Goal: Transaction & Acquisition: Purchase product/service

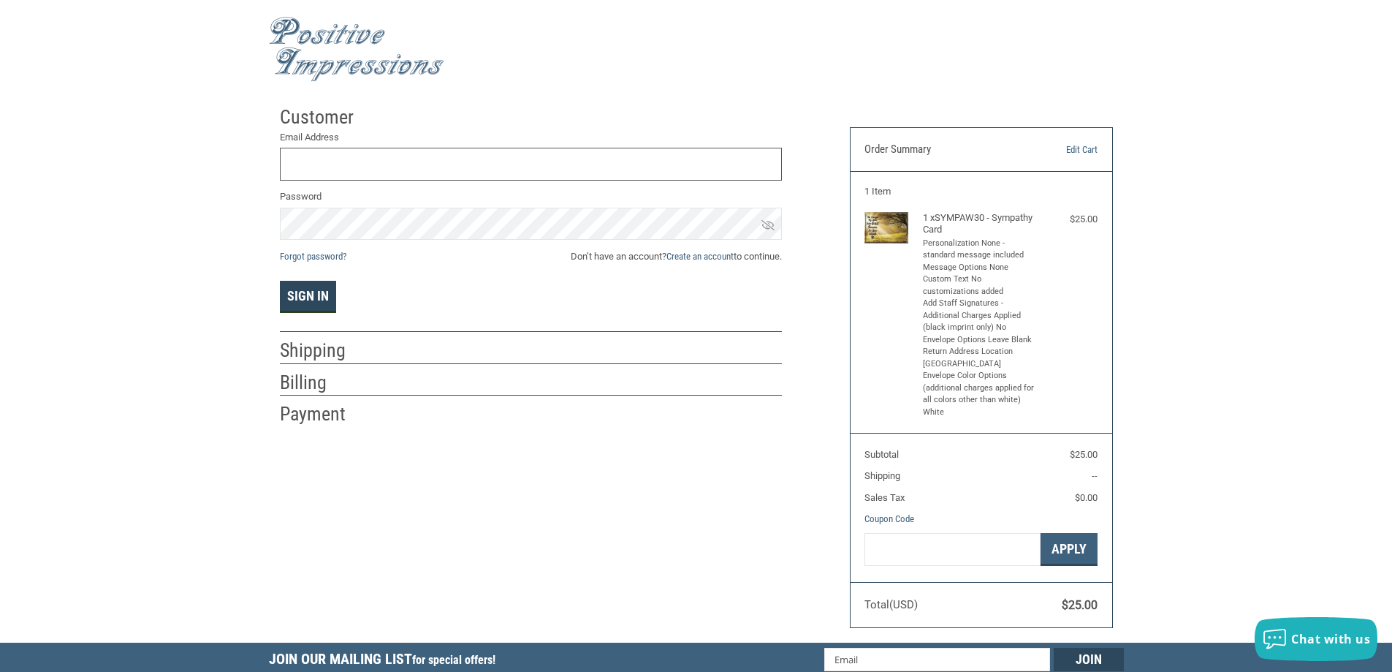
type input "[EMAIL_ADDRESS][DOMAIN_NAME]"
click at [296, 300] on button "Sign In" at bounding box center [308, 297] width 56 height 32
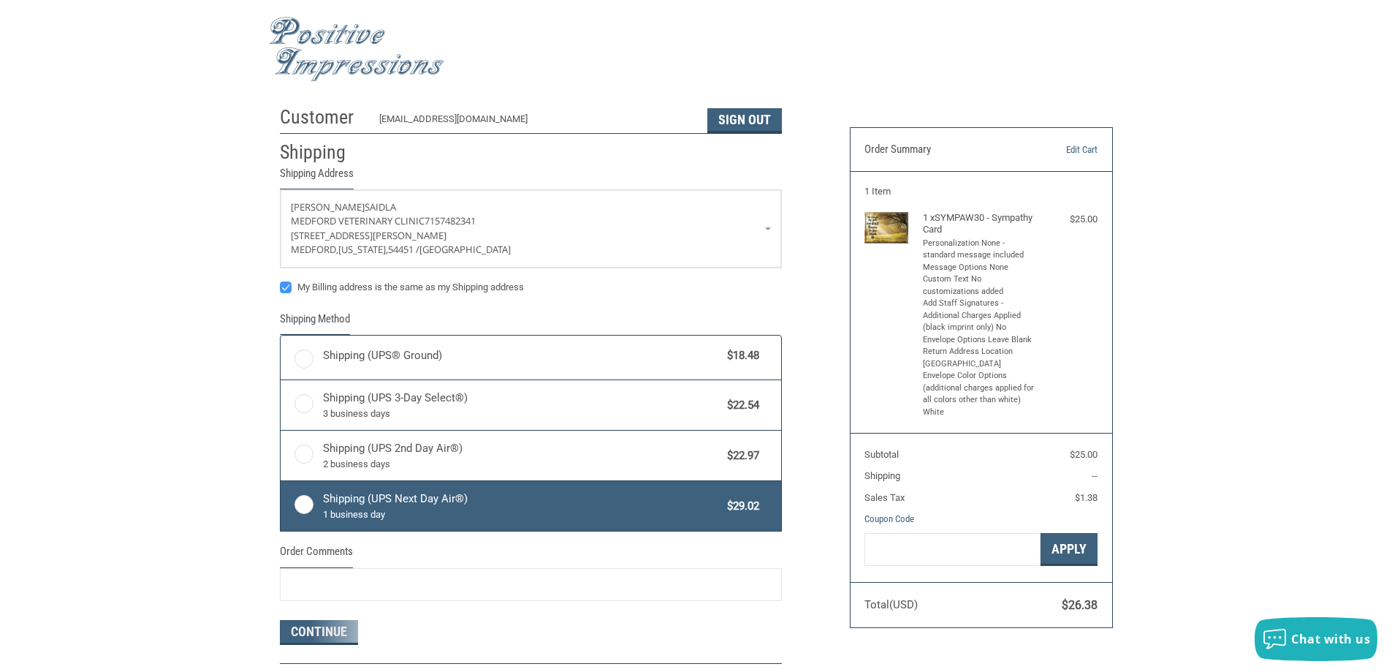
radio input "true"
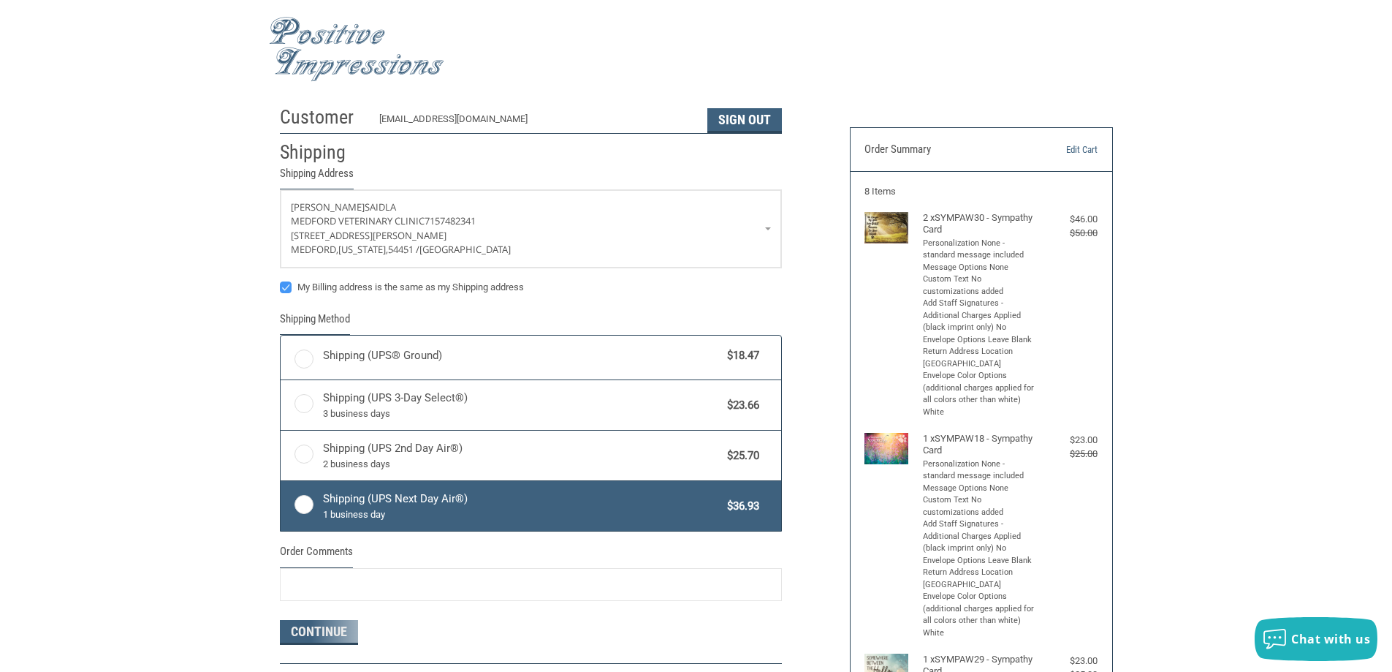
radio input "true"
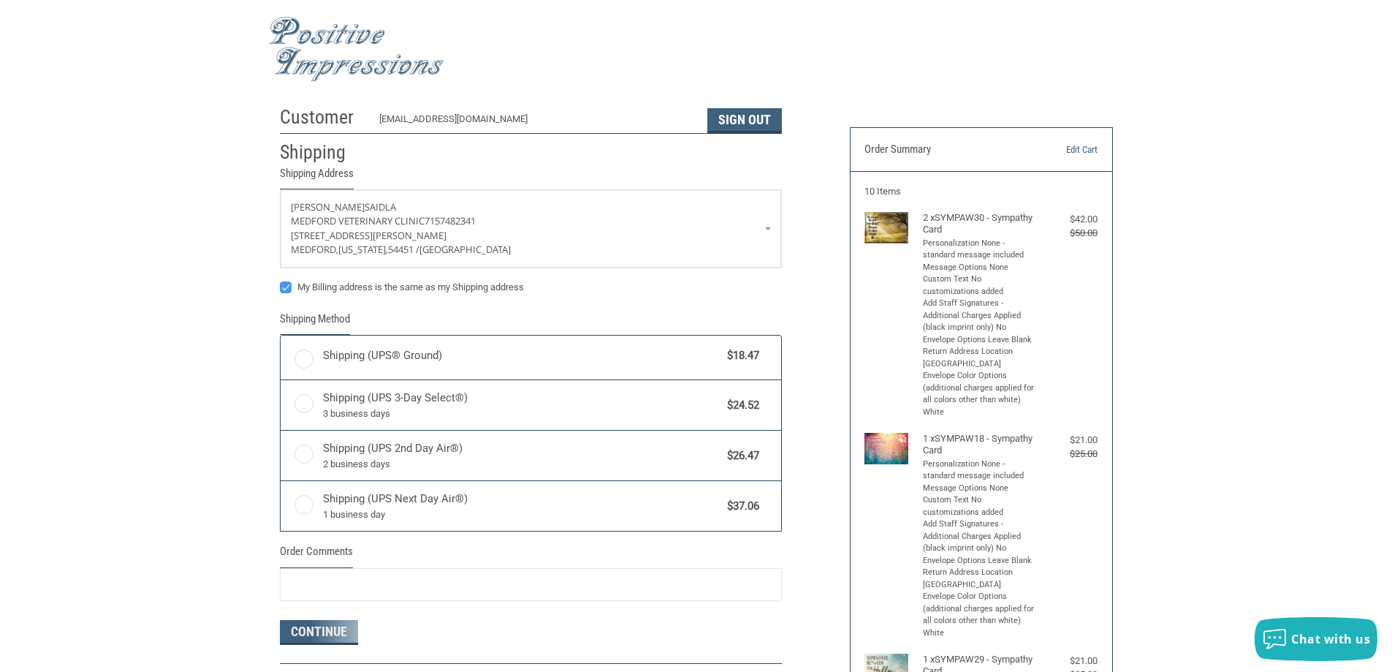
radio input "true"
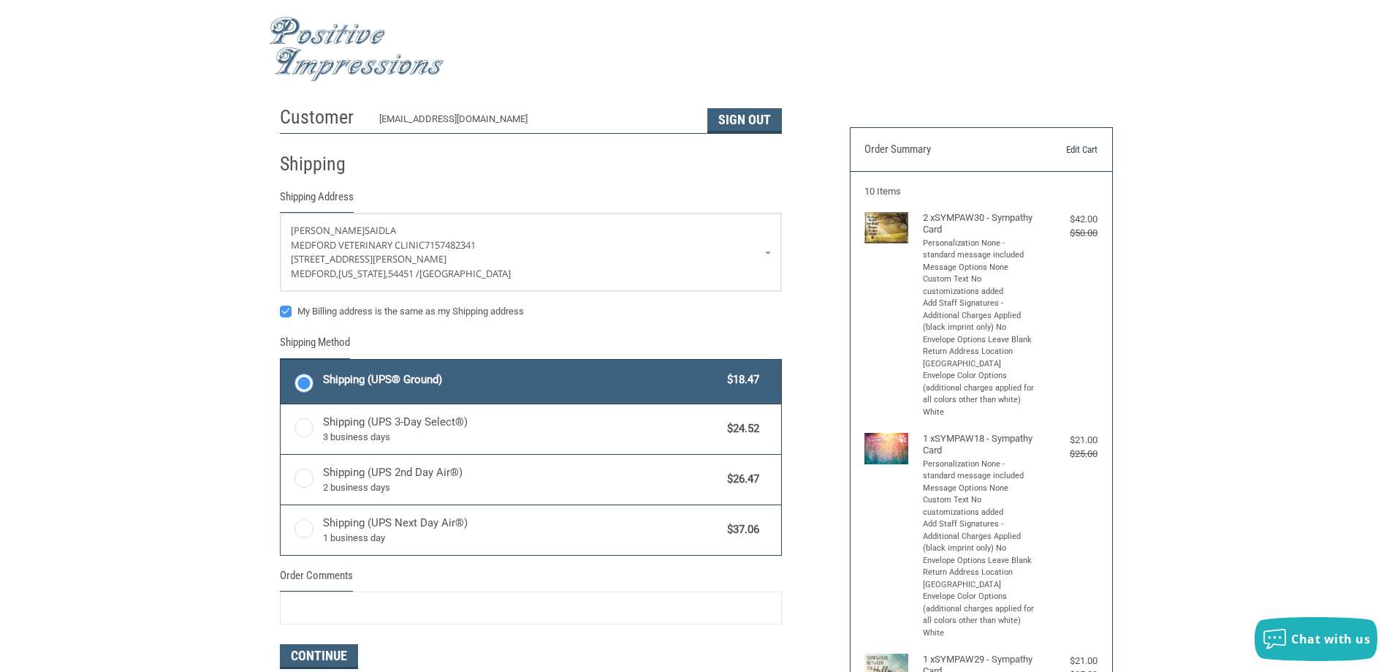
click at [1078, 145] on link "Edit Cart" at bounding box center [1060, 150] width 75 height 15
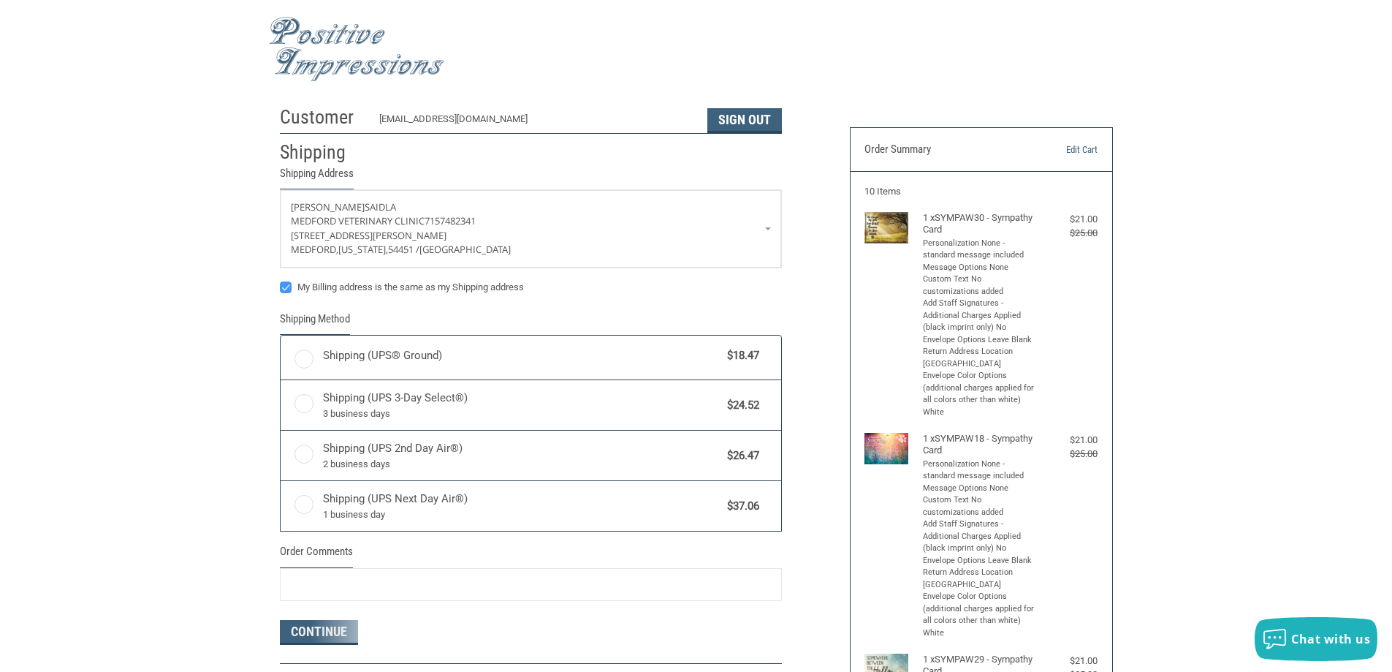
radio input "true"
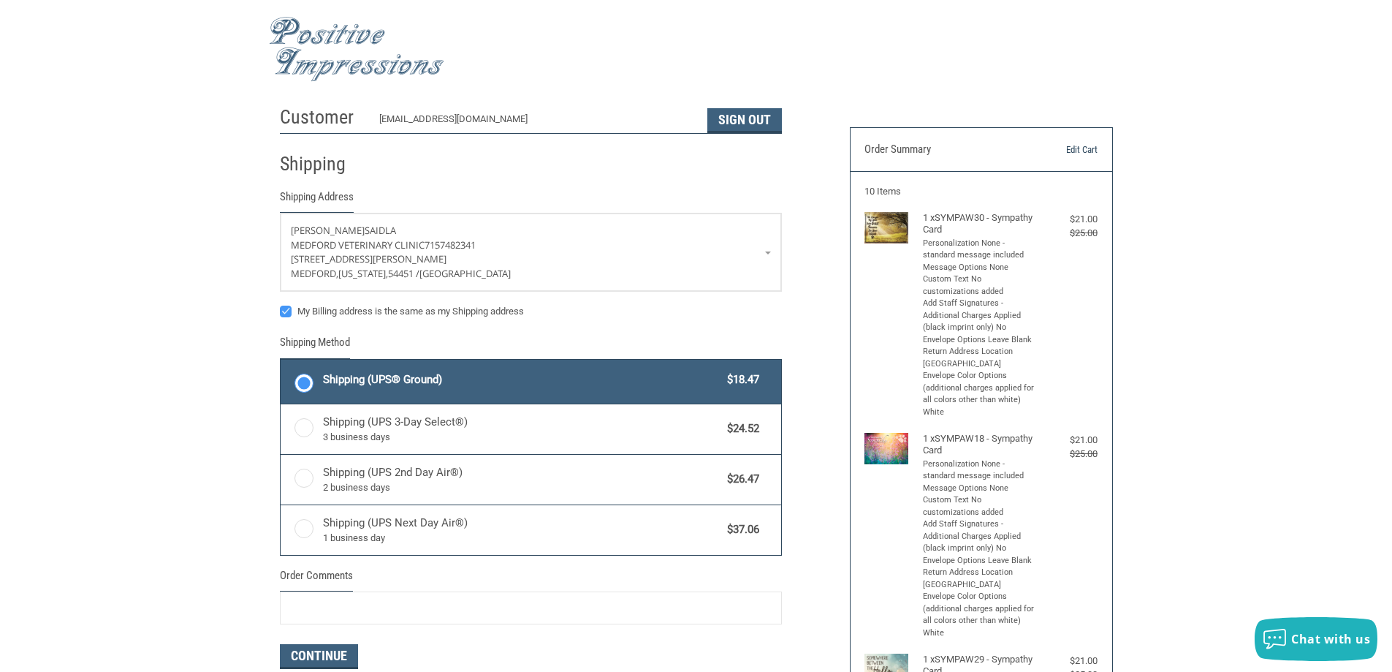
click at [1088, 145] on link "Edit Cart" at bounding box center [1060, 150] width 75 height 15
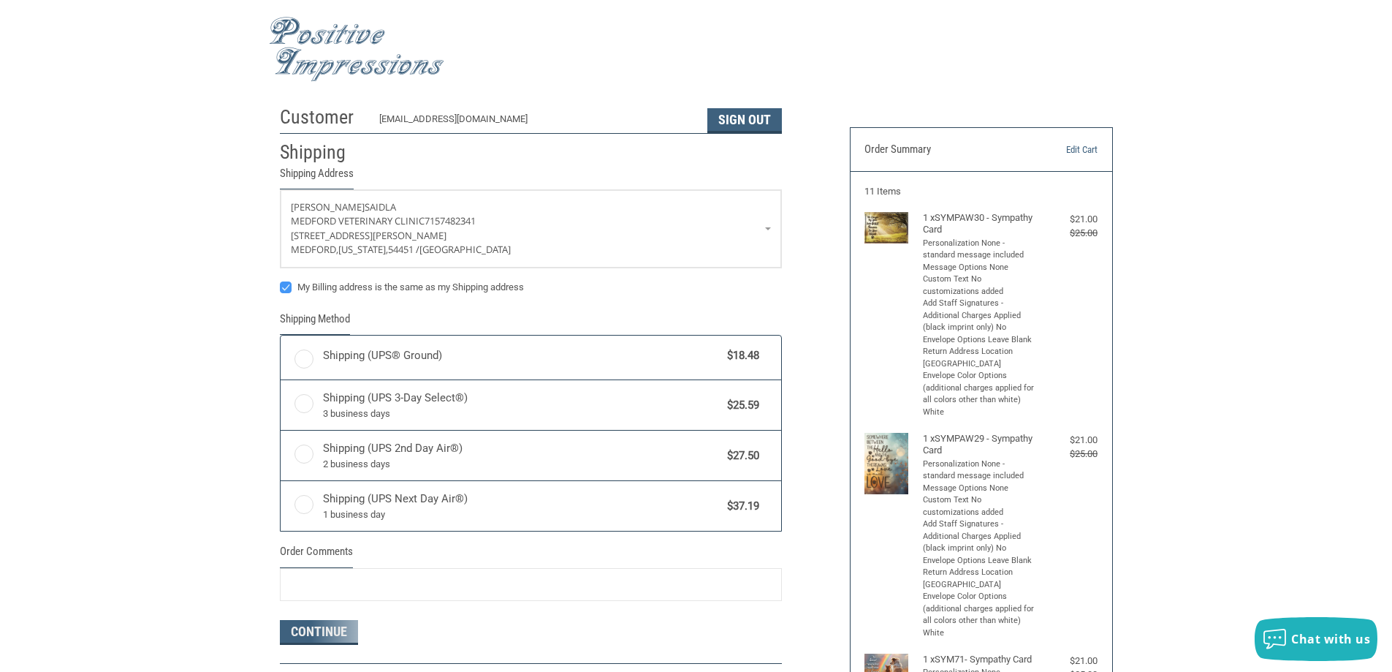
radio input "true"
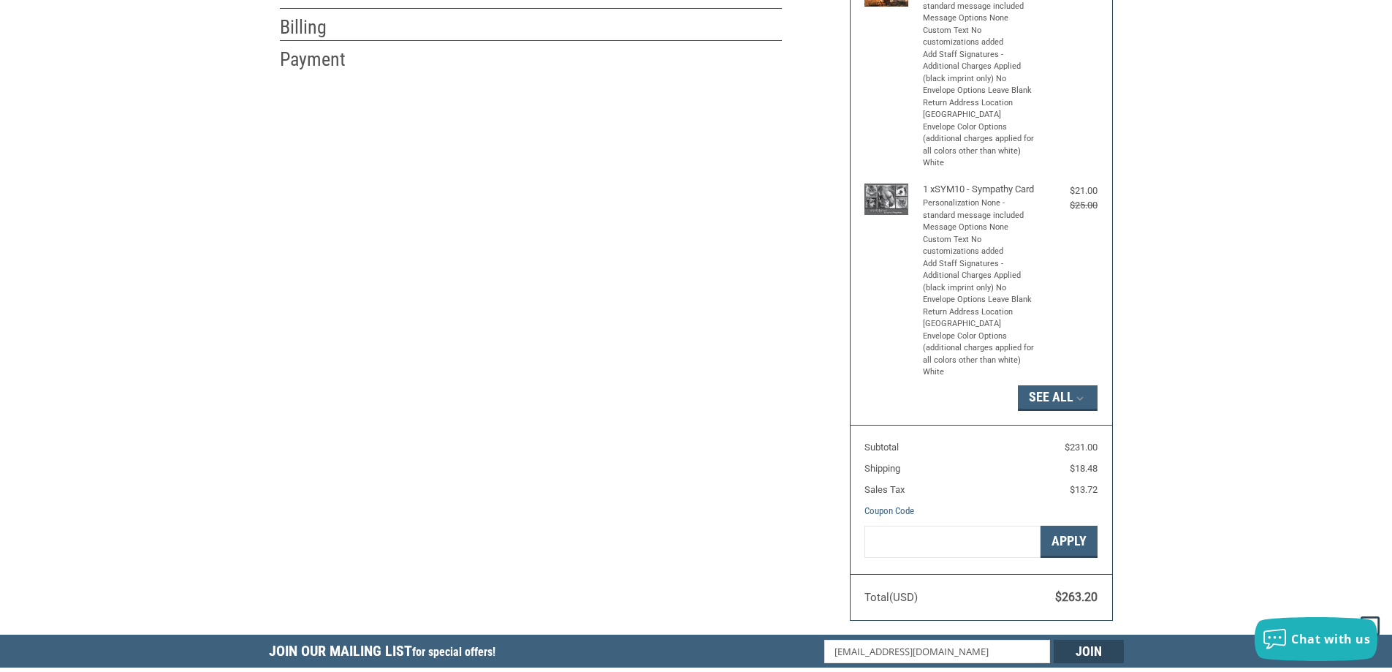
scroll to position [731, 0]
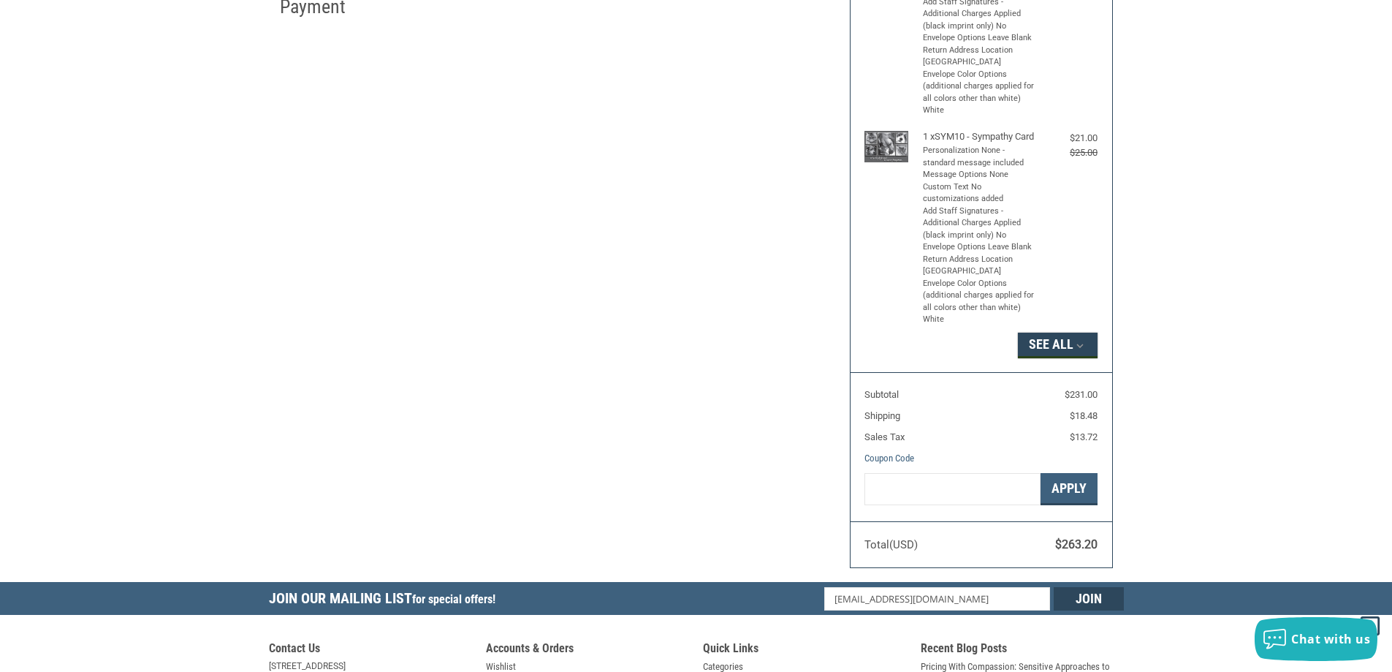
click at [1066, 357] on button "See All" at bounding box center [1058, 345] width 80 height 25
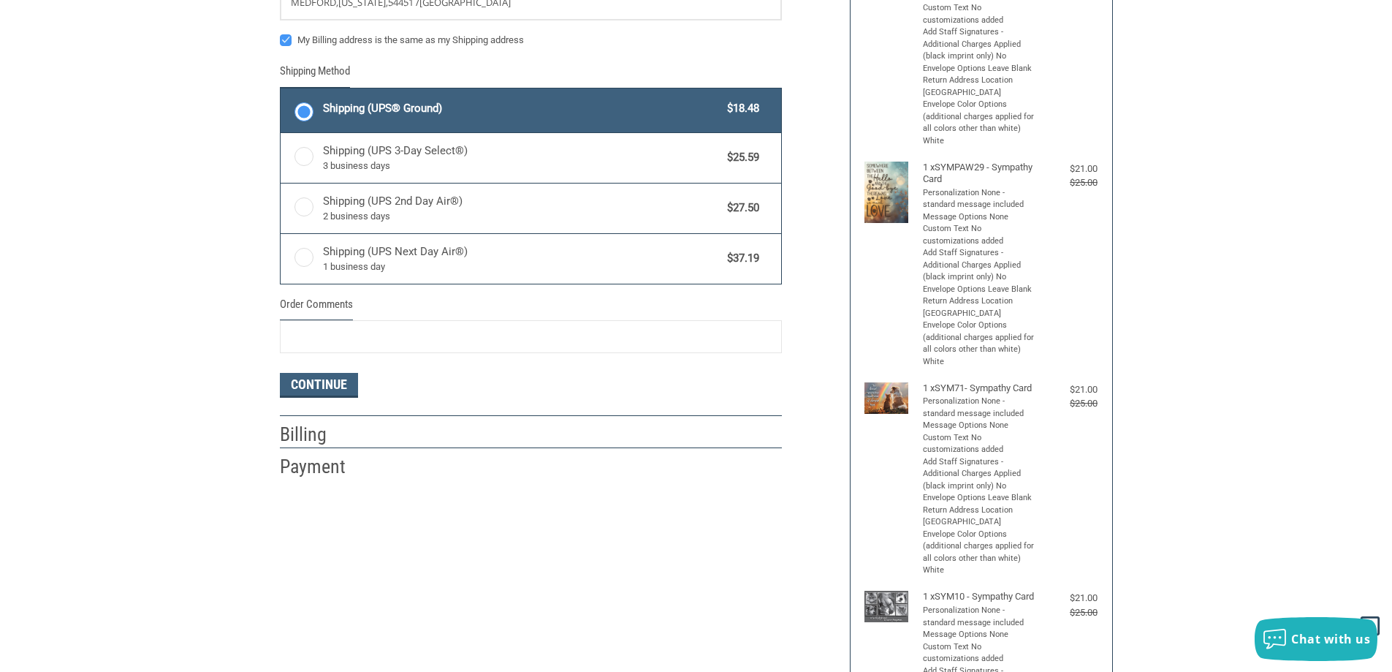
scroll to position [146, 0]
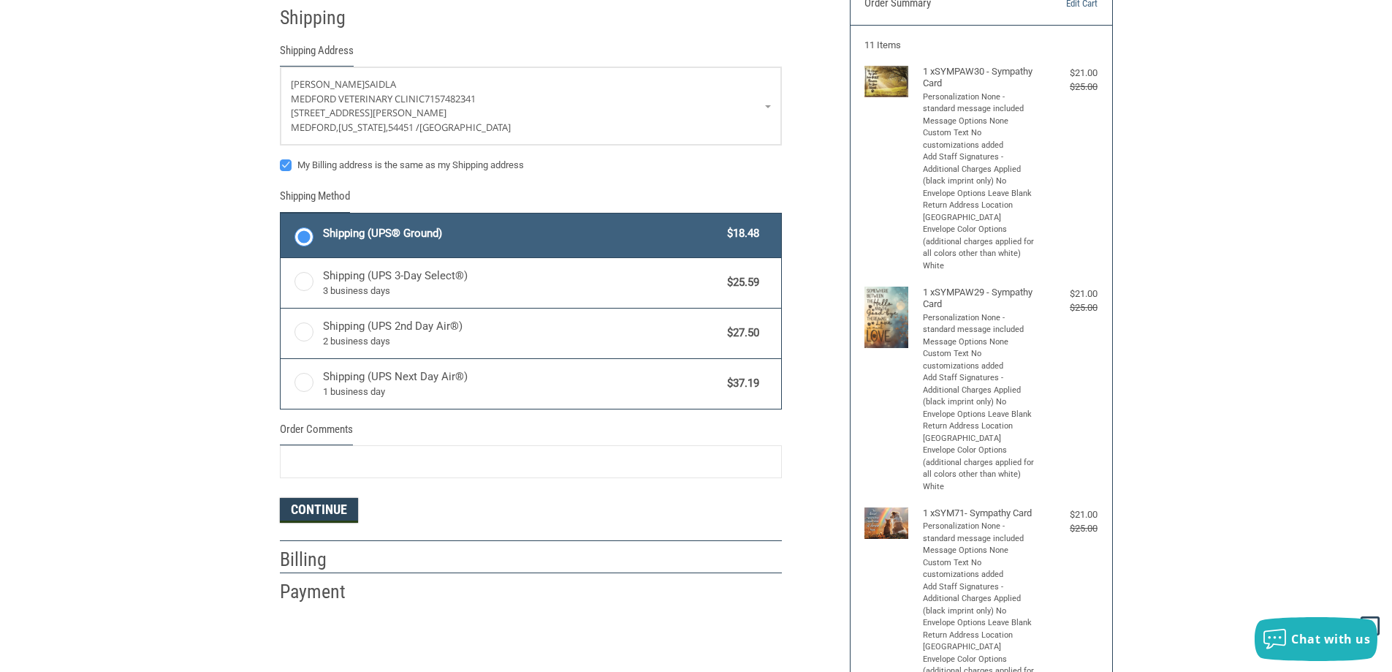
click at [314, 515] on button "Continue" at bounding box center [319, 510] width 78 height 25
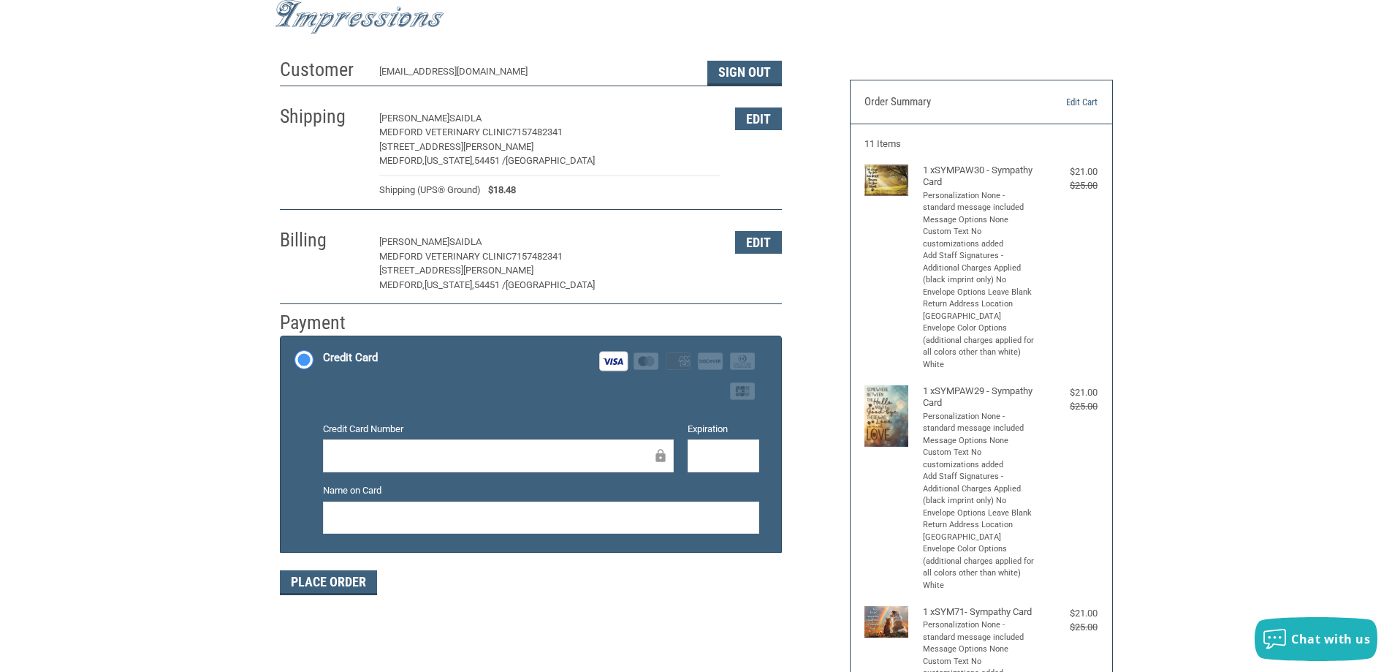
scroll to position [73, 0]
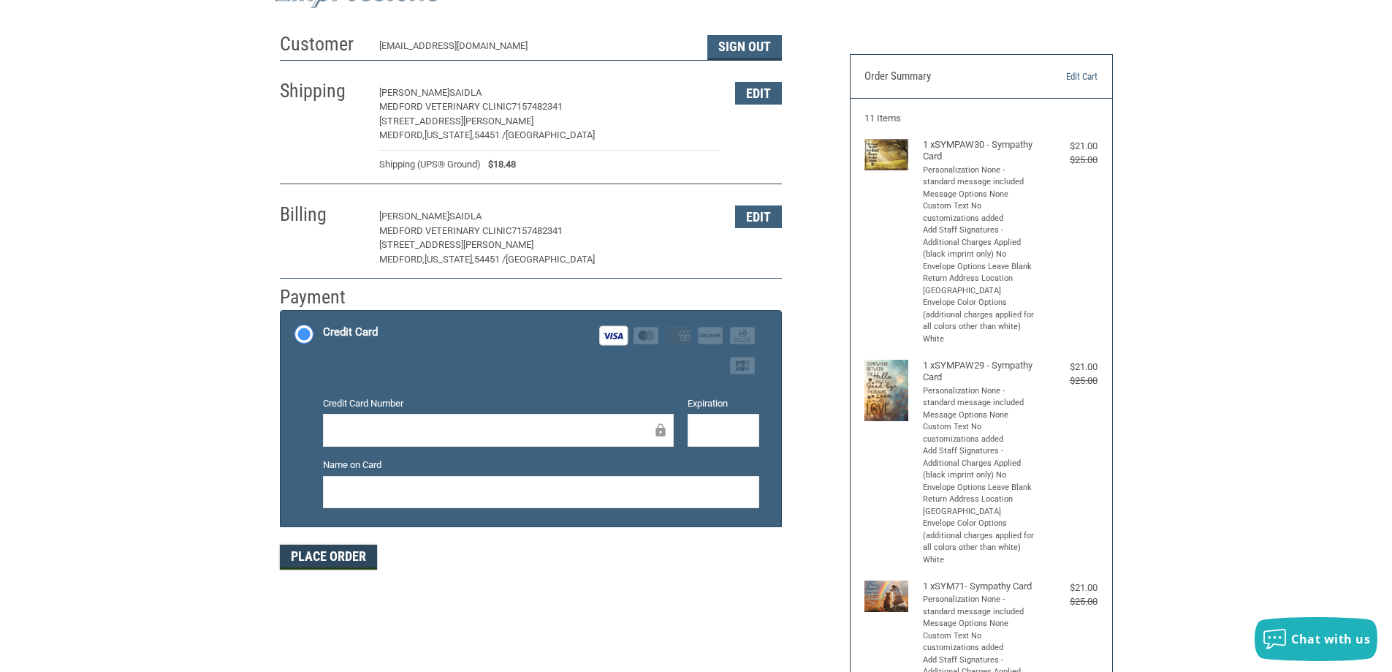
click at [323, 561] on button "Place Order" at bounding box center [328, 556] width 97 height 25
